Goal: Task Accomplishment & Management: Use online tool/utility

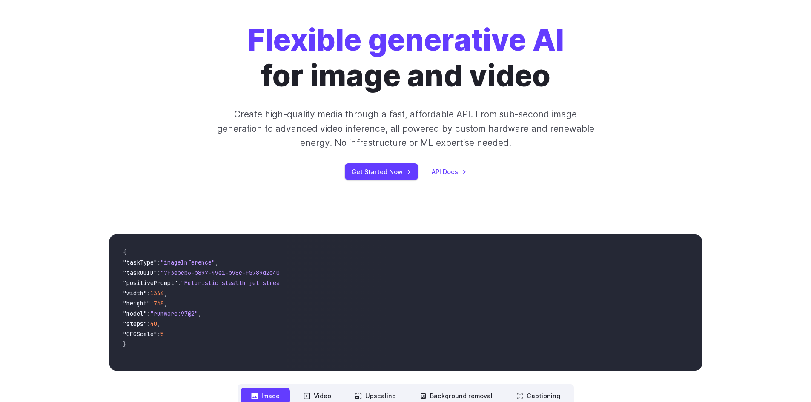
scroll to position [170, 0]
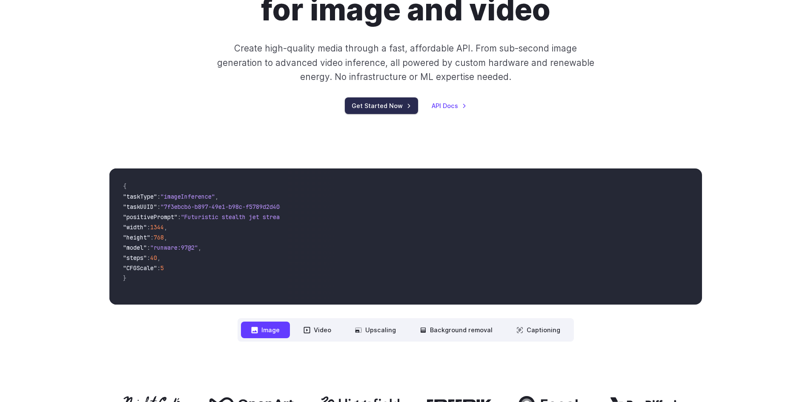
click at [368, 104] on link "Get Started Now" at bounding box center [381, 106] width 73 height 17
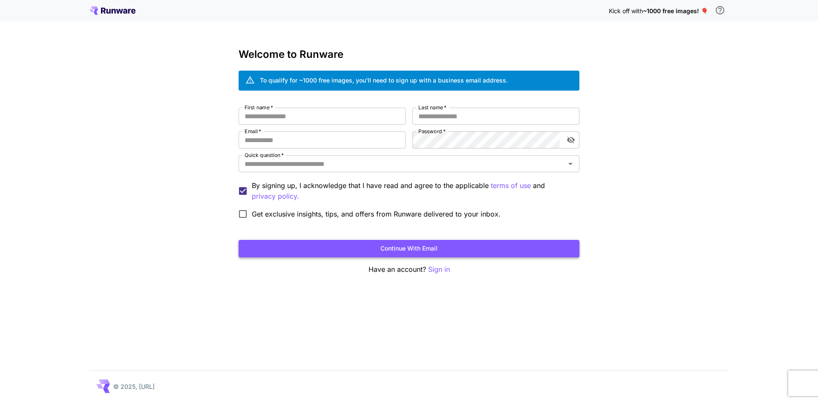
click at [421, 253] on button "Continue with email" at bounding box center [408, 248] width 341 height 17
click at [431, 270] on p "Sign in" at bounding box center [439, 269] width 22 height 11
click at [714, 10] on button "\a In order to qualify for free credit, you need to sign up with a business ema…" at bounding box center [719, 10] width 17 height 17
click at [296, 121] on input "First name   *" at bounding box center [321, 116] width 167 height 17
type input "*****"
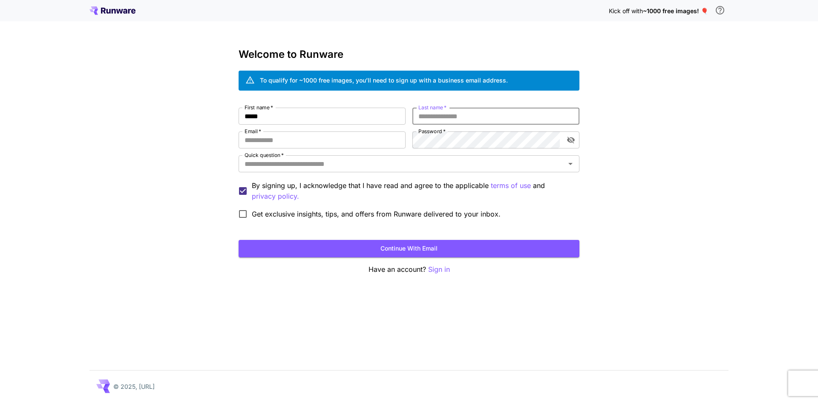
click at [464, 117] on input "Last name   *" at bounding box center [495, 116] width 167 height 17
type input "*"
type input "******"
click at [316, 146] on input "Email   *" at bounding box center [321, 140] width 167 height 17
click at [296, 138] on input "Email   *" at bounding box center [321, 140] width 167 height 17
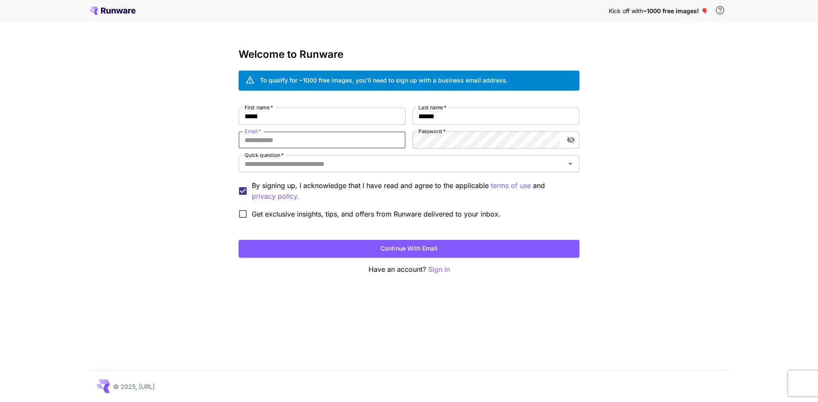
type input "**********"
click at [394, 132] on div "**********" at bounding box center [408, 165] width 341 height 115
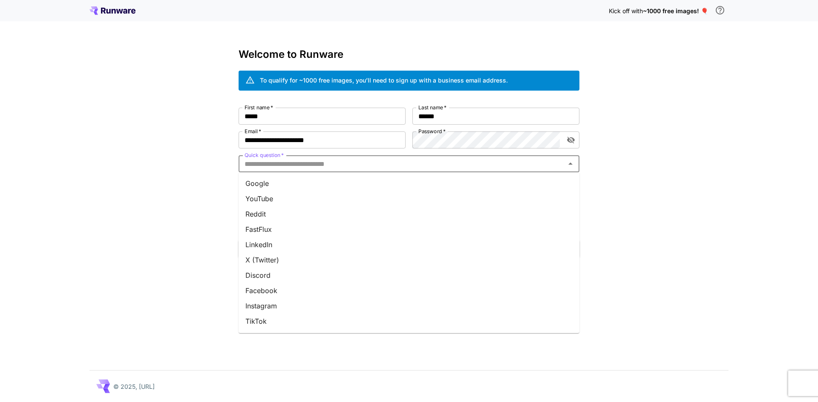
click at [404, 165] on input "Quick question   *" at bounding box center [402, 164] width 322 height 12
click at [360, 188] on li "Google" at bounding box center [408, 183] width 341 height 15
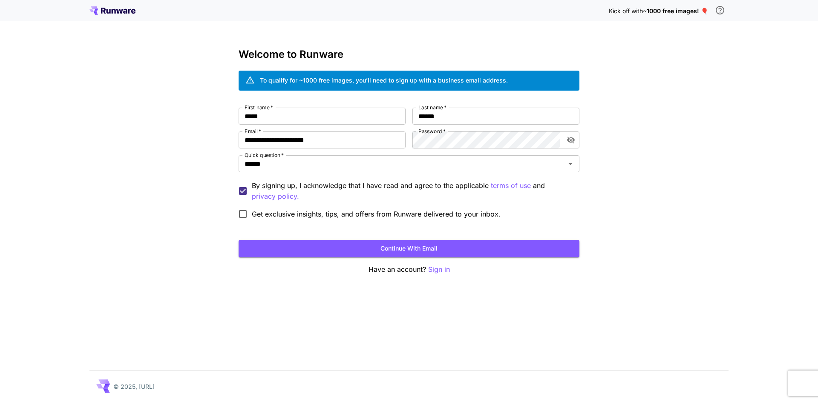
click at [320, 218] on span "Get exclusive insights, tips, and offers from Runware delivered to your inbox." at bounding box center [376, 214] width 249 height 10
click at [367, 246] on button "Continue with email" at bounding box center [408, 248] width 341 height 17
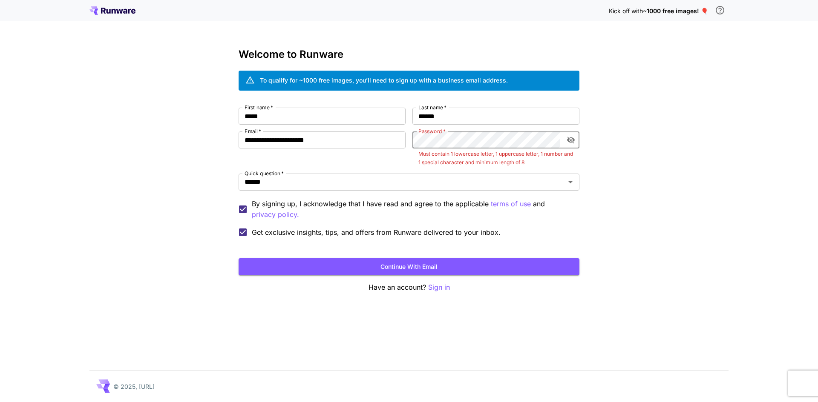
click at [570, 142] on icon "toggle password visibility" at bounding box center [571, 140] width 8 height 7
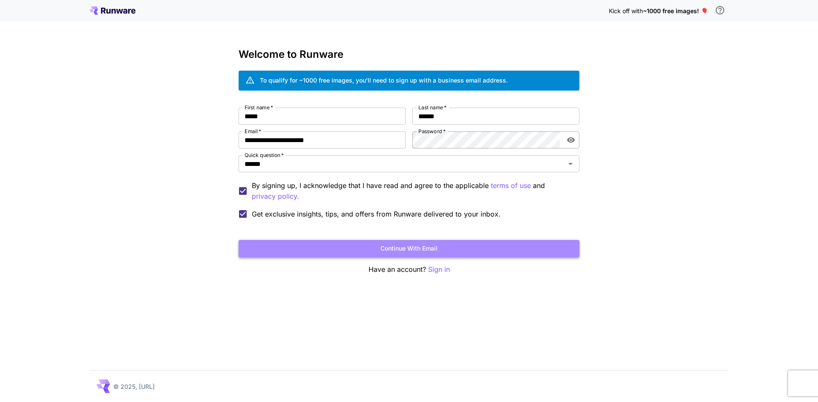
click at [447, 249] on button "Continue with email" at bounding box center [408, 248] width 341 height 17
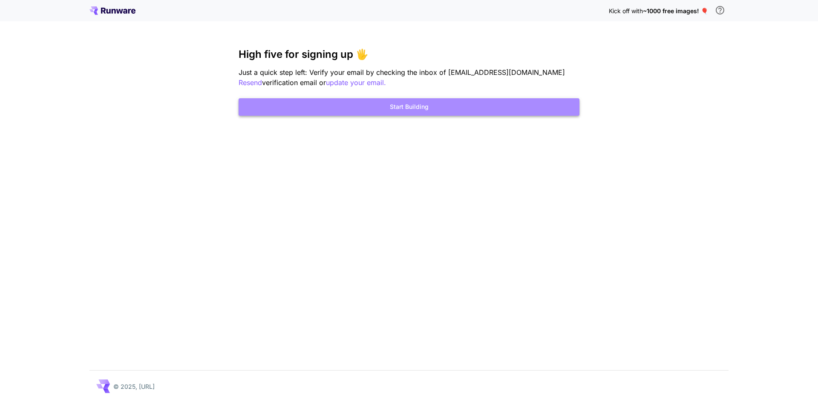
click at [443, 108] on button "Start Building" at bounding box center [408, 106] width 341 height 17
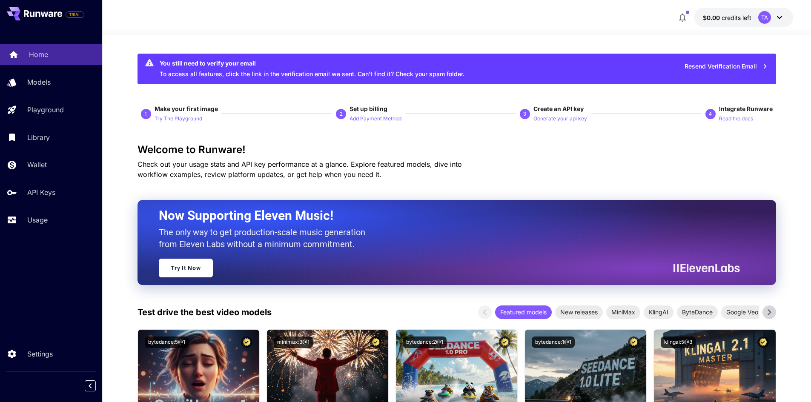
click at [47, 59] on p "Home" at bounding box center [38, 54] width 19 height 10
click at [726, 17] on span "credits left" at bounding box center [737, 17] width 30 height 7
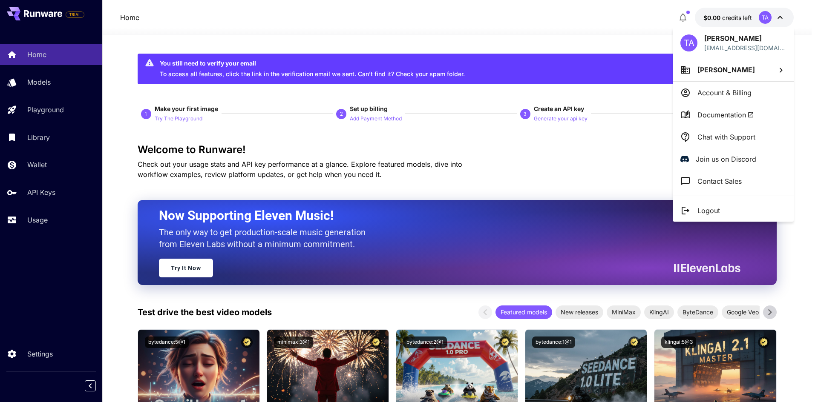
click at [726, 17] on div at bounding box center [409, 201] width 818 height 402
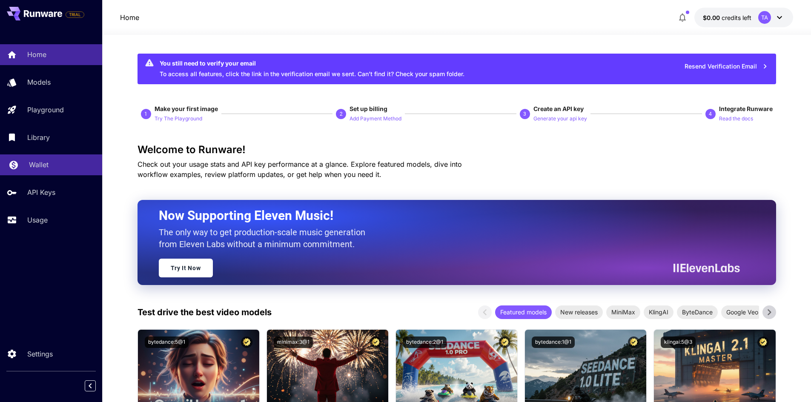
click at [47, 166] on p "Wallet" at bounding box center [39, 165] width 20 height 10
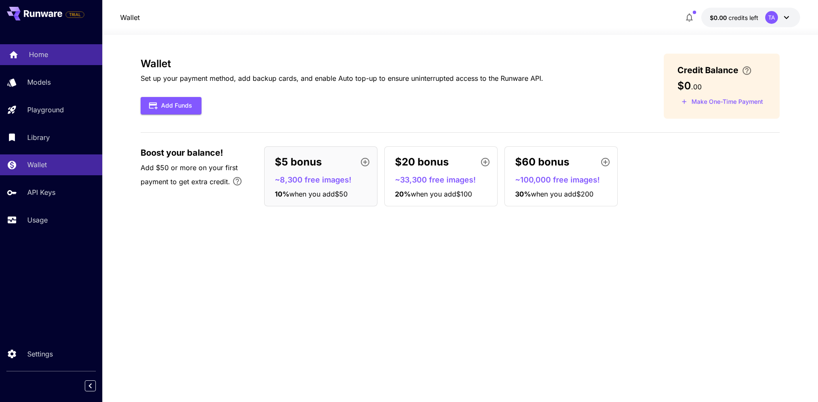
click at [34, 50] on p "Home" at bounding box center [38, 54] width 19 height 10
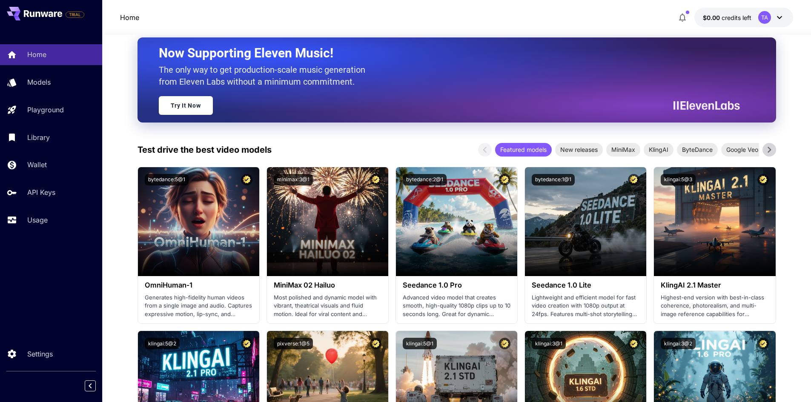
scroll to position [170, 0]
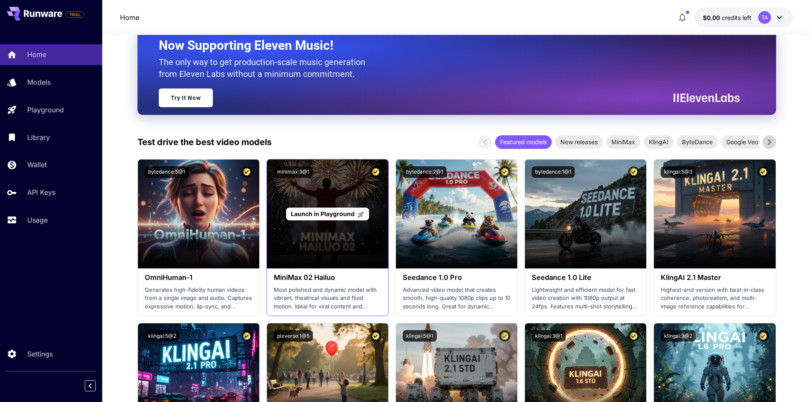
click at [319, 244] on div "Launch in Playground" at bounding box center [327, 214] width 121 height 109
click at [325, 210] on p "Launch in Playground" at bounding box center [328, 214] width 74 height 9
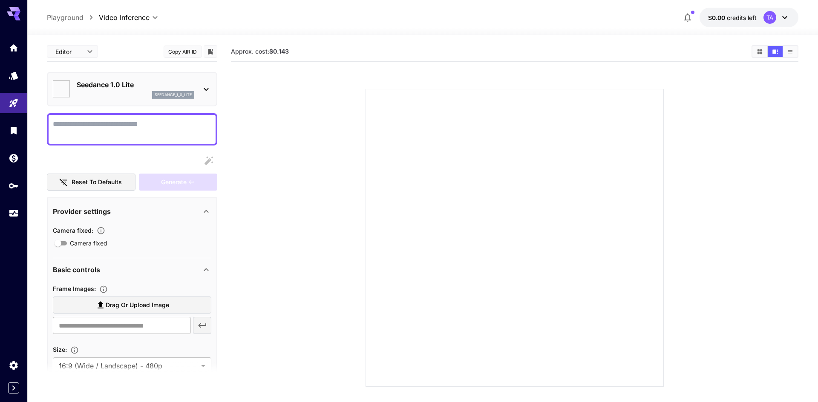
type input "**********"
type input "***"
type input "*"
type input "**"
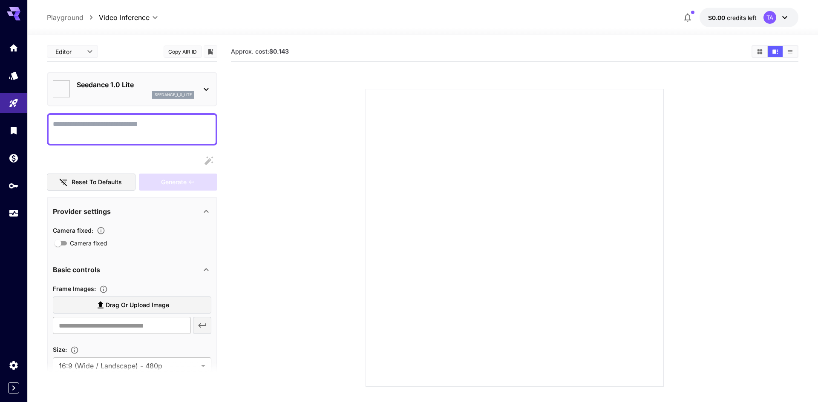
type input "*"
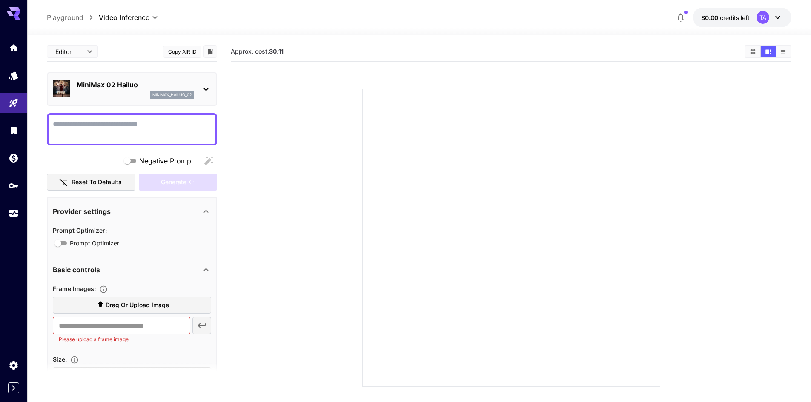
click at [144, 340] on p "Please upload a frame image" at bounding box center [122, 340] width 126 height 9
click at [146, 324] on input "text" at bounding box center [122, 325] width 138 height 17
click at [778, 24] on button "$0.00 credits left TA" at bounding box center [742, 18] width 99 height 20
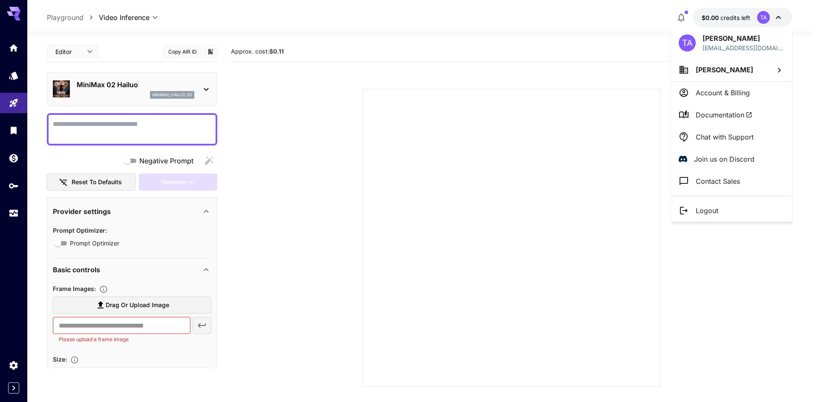
click at [778, 23] on div at bounding box center [409, 201] width 818 height 402
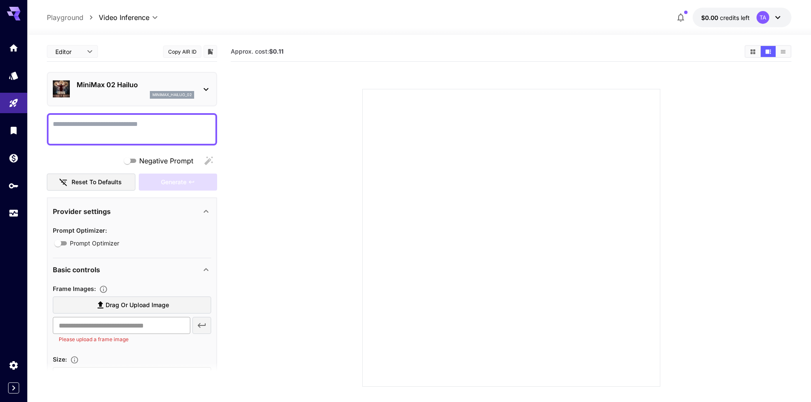
click at [152, 332] on input "text" at bounding box center [122, 325] width 138 height 17
